Goal: Obtain resource: Obtain resource

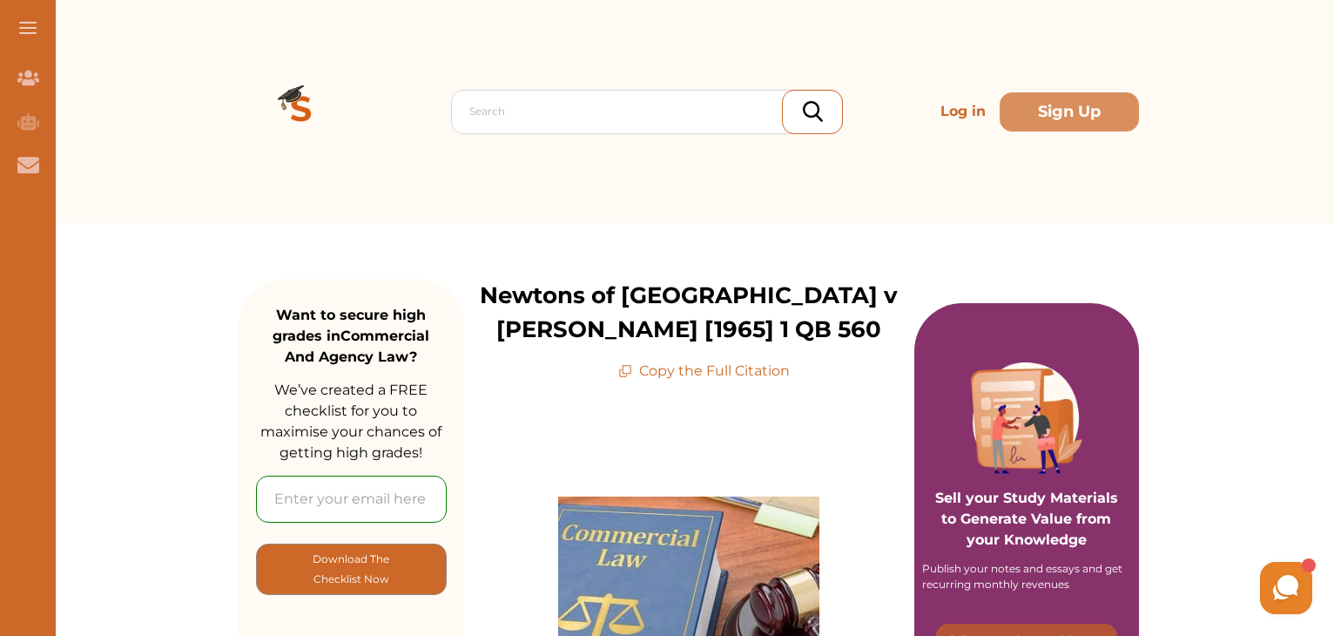
click at [320, 220] on div "Search Log in Sign Up" at bounding box center [689, 111] width 900 height 223
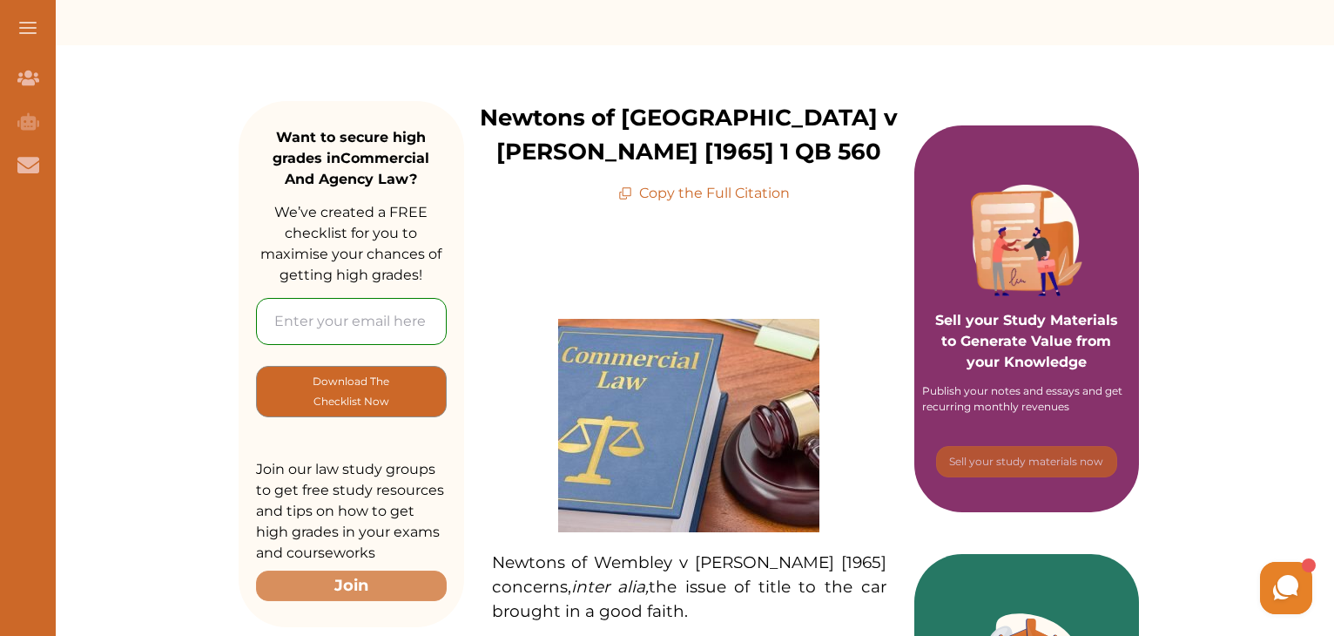
click at [707, 186] on p "Copy the Full Citation" at bounding box center [704, 193] width 172 height 21
click at [708, 202] on p "Copy the Full Citation" at bounding box center [704, 193] width 172 height 21
click at [628, 196] on icon at bounding box center [625, 193] width 14 height 14
click at [678, 189] on p "Copy the Full Citation" at bounding box center [704, 193] width 172 height 21
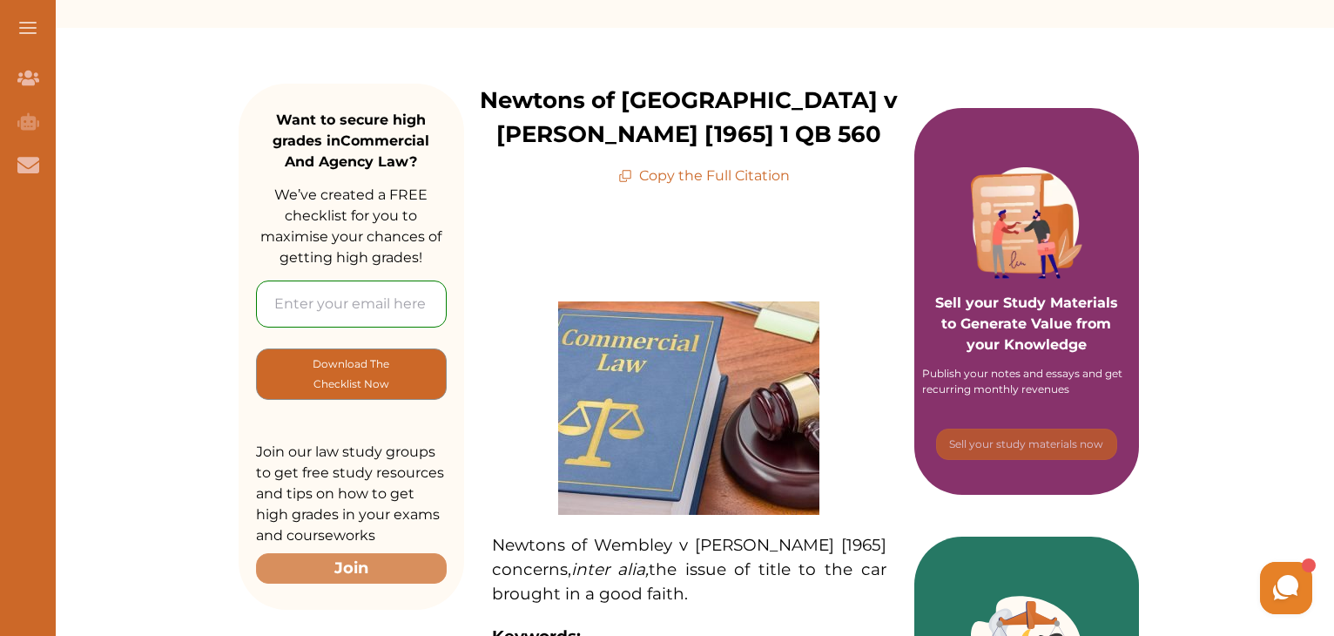
scroll to position [192, 0]
